Goal: Information Seeking & Learning: Learn about a topic

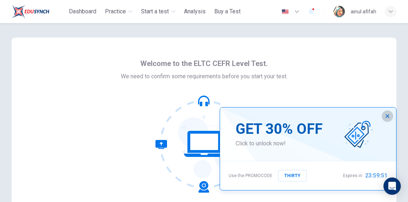
click at [386, 120] on button "button" at bounding box center [387, 116] width 12 height 12
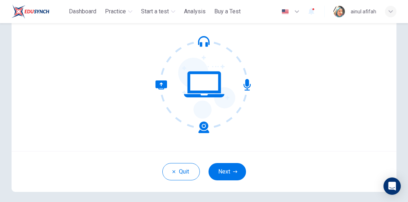
scroll to position [82, 0]
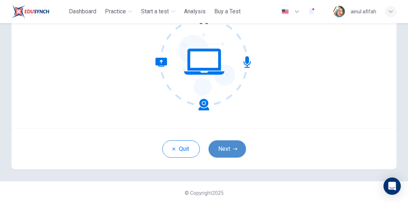
click at [218, 147] on button "Next" at bounding box center [226, 148] width 37 height 17
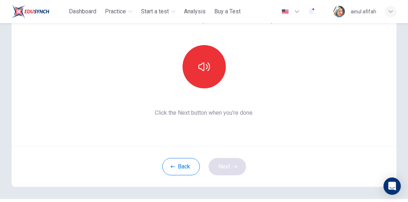
scroll to position [83, 0]
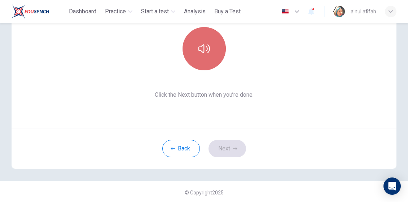
click at [212, 45] on button "button" at bounding box center [203, 48] width 43 height 43
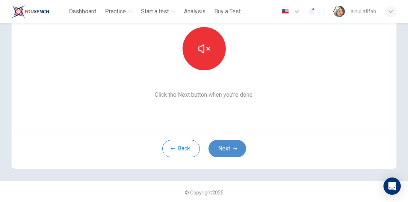
click at [226, 143] on button "Next" at bounding box center [226, 148] width 37 height 17
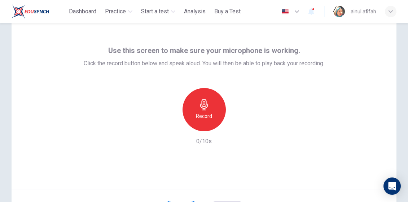
scroll to position [30, 0]
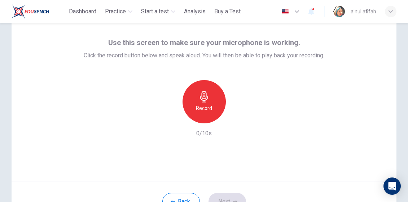
click at [206, 107] on h6 "Record" at bounding box center [204, 108] width 16 height 9
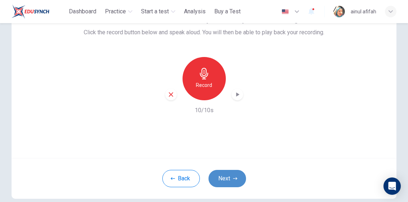
click at [237, 176] on button "Next" at bounding box center [226, 178] width 37 height 17
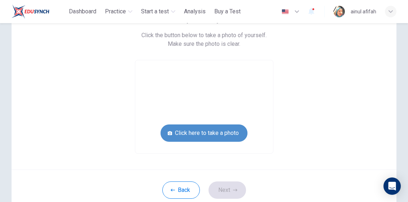
click at [226, 134] on button "Click here to take a photo" at bounding box center [203, 132] width 87 height 17
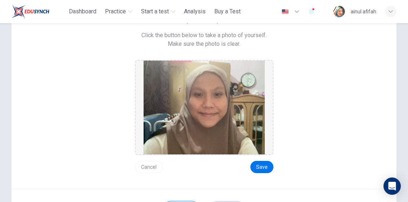
click at [152, 165] on button "Cancel" at bounding box center [149, 167] width 28 height 12
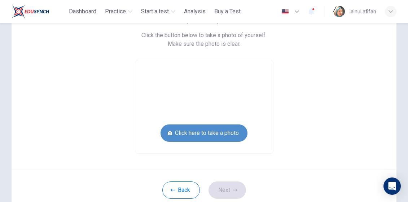
click at [238, 129] on button "Click here to take a photo" at bounding box center [203, 132] width 87 height 17
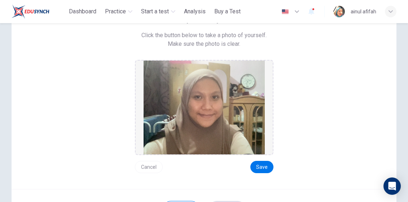
click at [261, 159] on div "Cancel Save" at bounding box center [204, 164] width 138 height 18
click at [265, 165] on button "Save" at bounding box center [261, 167] width 23 height 12
click at [260, 164] on button "Save" at bounding box center [261, 167] width 23 height 12
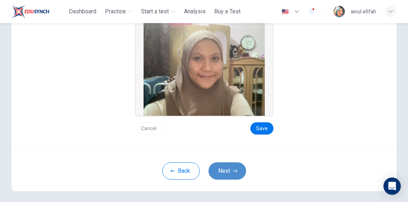
click at [235, 166] on button "Next" at bounding box center [226, 170] width 37 height 17
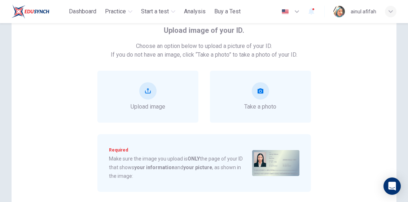
scroll to position [43, 0]
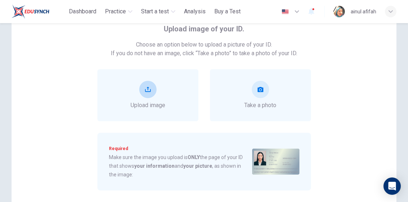
click at [167, 91] on div "Upload image" at bounding box center [147, 95] width 101 height 52
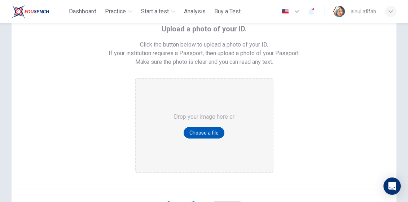
click at [199, 135] on button "Choose a file" at bounding box center [203, 133] width 41 height 12
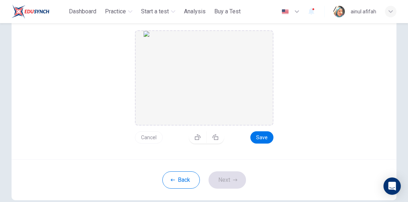
scroll to position [109, 0]
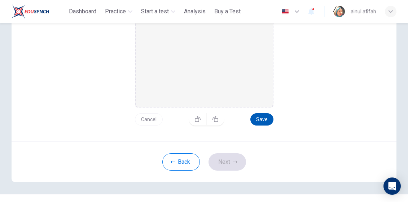
click at [259, 120] on button "Save" at bounding box center [261, 119] width 23 height 12
click at [233, 161] on icon "button" at bounding box center [235, 162] width 4 height 4
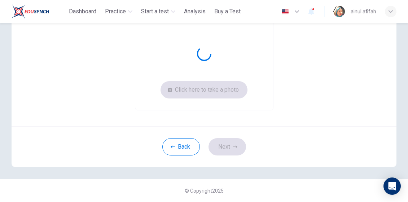
scroll to position [75, 0]
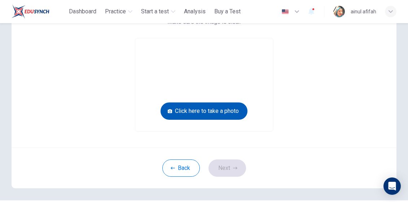
click at [226, 111] on button "Click here to take a photo" at bounding box center [203, 110] width 87 height 17
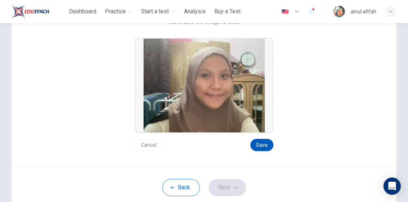
click at [268, 143] on button "Save" at bounding box center [261, 145] width 23 height 12
click at [236, 182] on button "Next" at bounding box center [226, 187] width 37 height 17
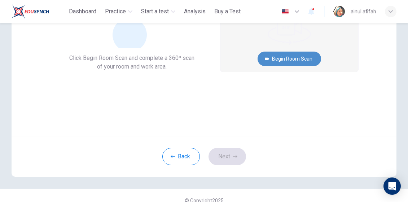
click at [287, 61] on button "Begin Room Scan" at bounding box center [288, 59] width 63 height 14
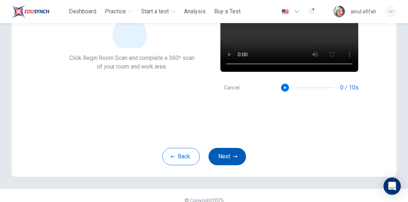
click at [242, 154] on button "Next" at bounding box center [226, 156] width 37 height 17
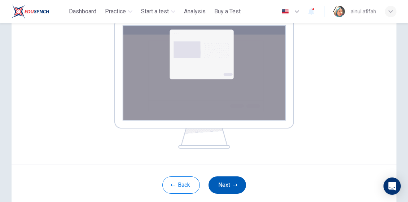
scroll to position [121, 0]
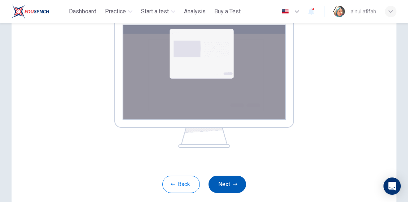
click at [228, 188] on button "Next" at bounding box center [226, 183] width 37 height 17
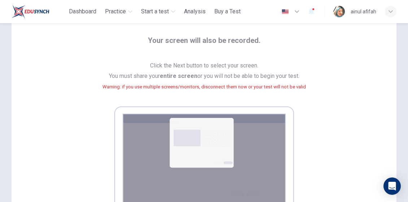
scroll to position [0, 0]
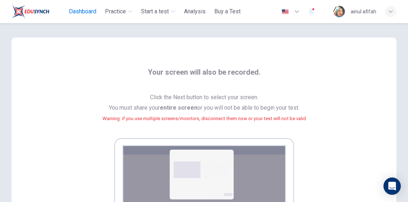
click at [79, 14] on span "Dashboard" at bounding box center [82, 11] width 27 height 9
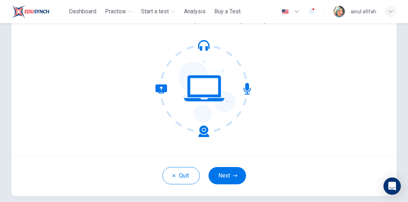
scroll to position [79, 0]
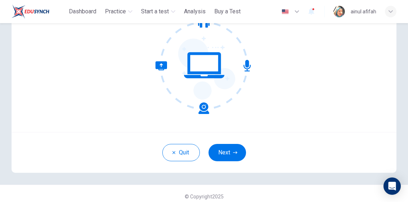
click at [232, 142] on div "Quit Next" at bounding box center [204, 152] width 384 height 41
click at [236, 152] on icon "button" at bounding box center [235, 152] width 4 height 4
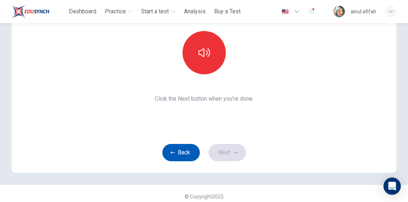
click at [188, 153] on button "Back" at bounding box center [180, 152] width 37 height 17
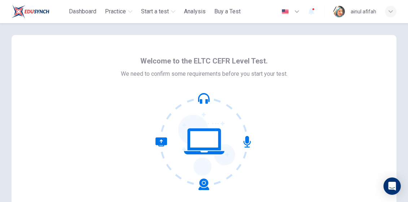
scroll to position [0, 0]
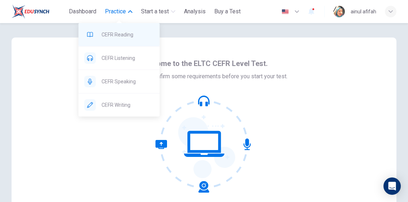
click at [120, 32] on span "CEFR Reading" at bounding box center [128, 34] width 52 height 9
click at [120, 34] on span "CEFR Reading" at bounding box center [128, 34] width 52 height 9
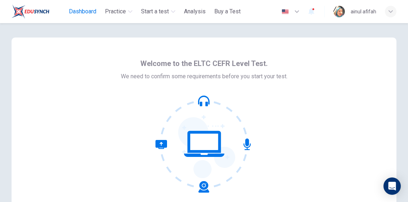
click at [97, 16] on button "Dashboard" at bounding box center [82, 11] width 33 height 13
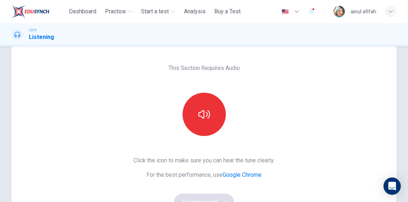
scroll to position [41, 0]
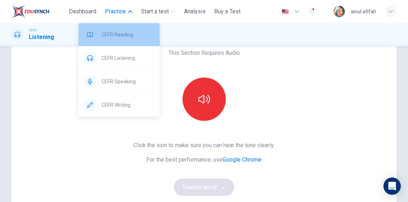
click at [124, 43] on div "CEFR Reading" at bounding box center [119, 34] width 81 height 23
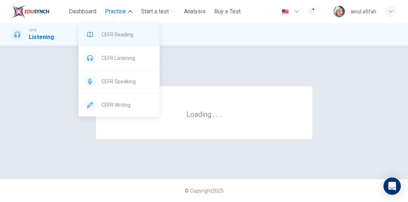
scroll to position [0, 0]
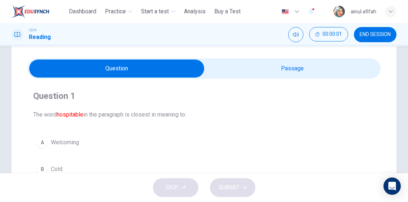
scroll to position [16, 0]
